Goal: Navigation & Orientation: Go to known website

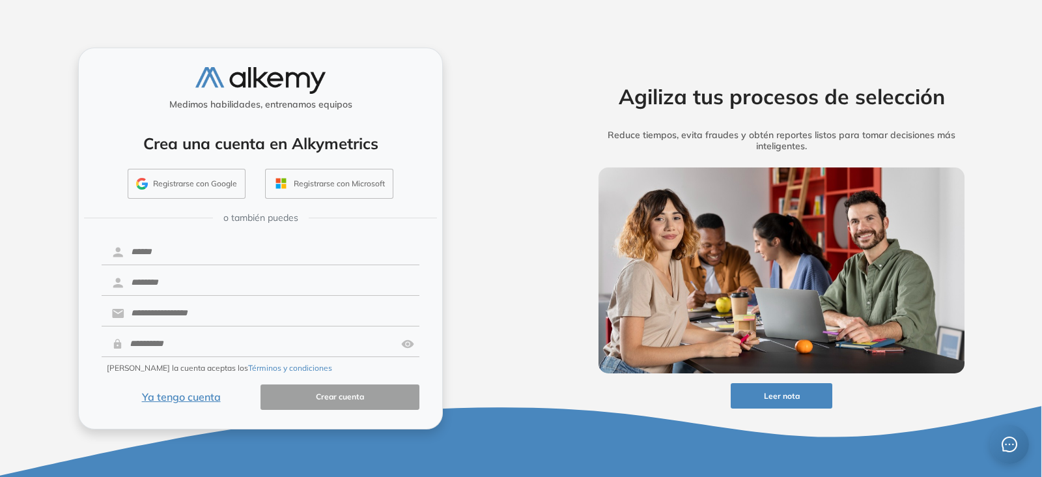
click at [165, 388] on button "Ya tengo cuenta" at bounding box center [181, 396] width 159 height 25
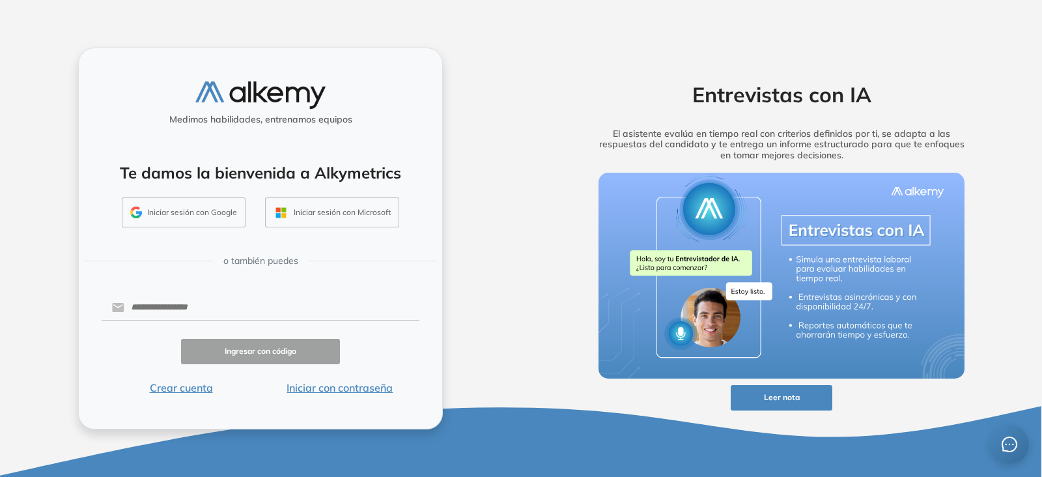
click at [166, 216] on button "Iniciar sesión con Google" at bounding box center [184, 212] width 124 height 30
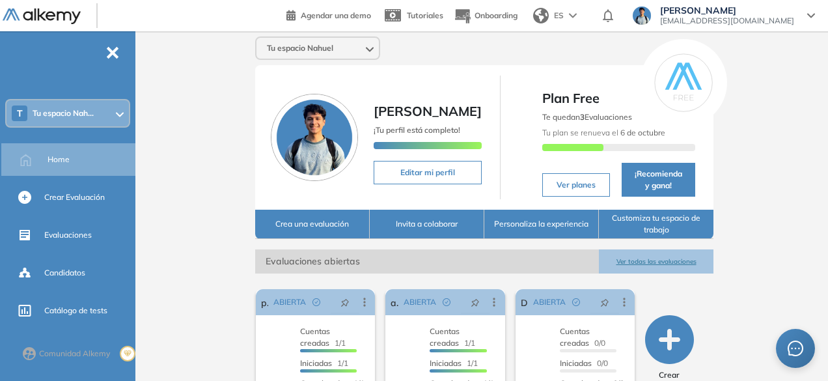
click at [116, 57] on span "-" at bounding box center [112, 51] width 14 height 10
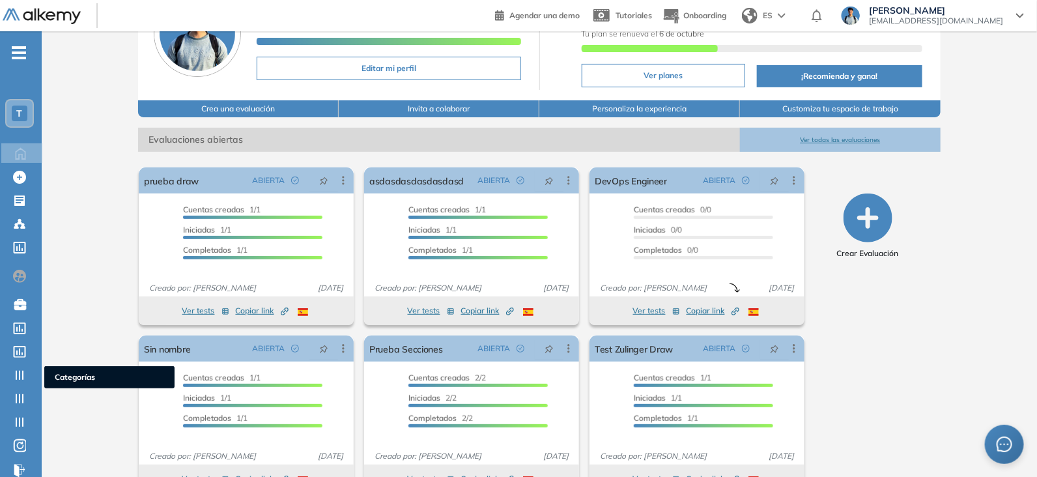
scroll to position [130, 0]
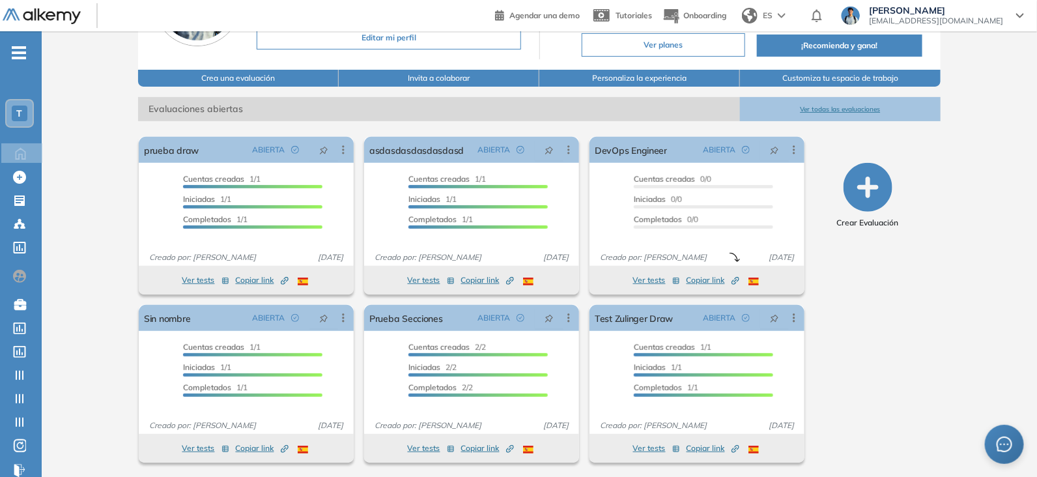
drag, startPoint x: 22, startPoint y: 55, endPoint x: 14, endPoint y: 85, distance: 31.0
click at [21, 55] on span "-" at bounding box center [19, 51] width 14 height 10
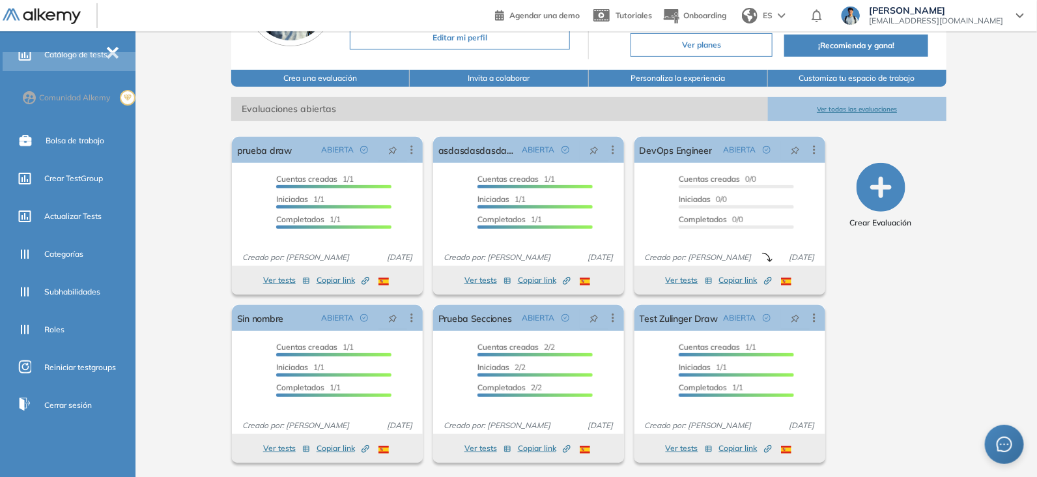
scroll to position [0, 0]
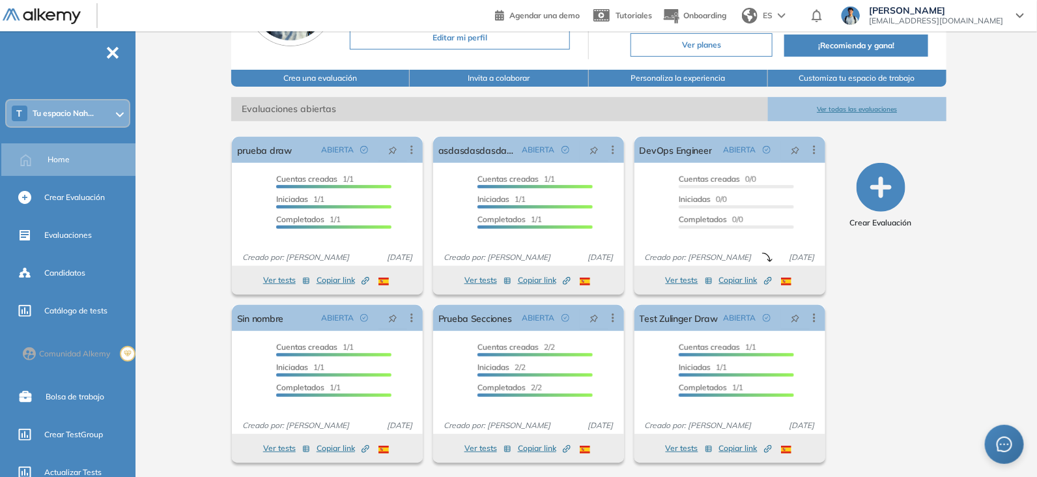
click at [115, 54] on span "-" at bounding box center [112, 51] width 14 height 10
